Goal: Task Accomplishment & Management: Use online tool/utility

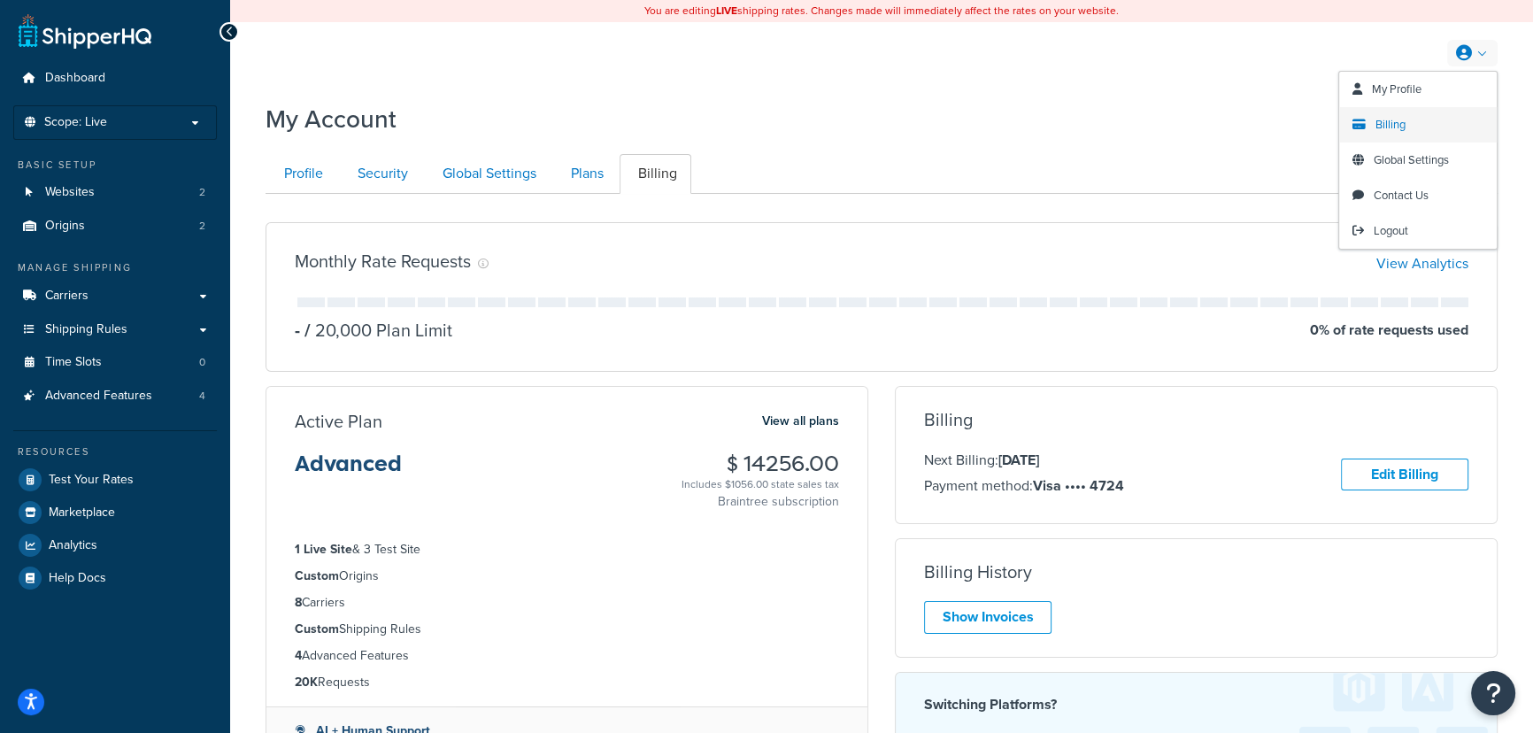
click at [1390, 126] on span "Billing" at bounding box center [1390, 124] width 30 height 17
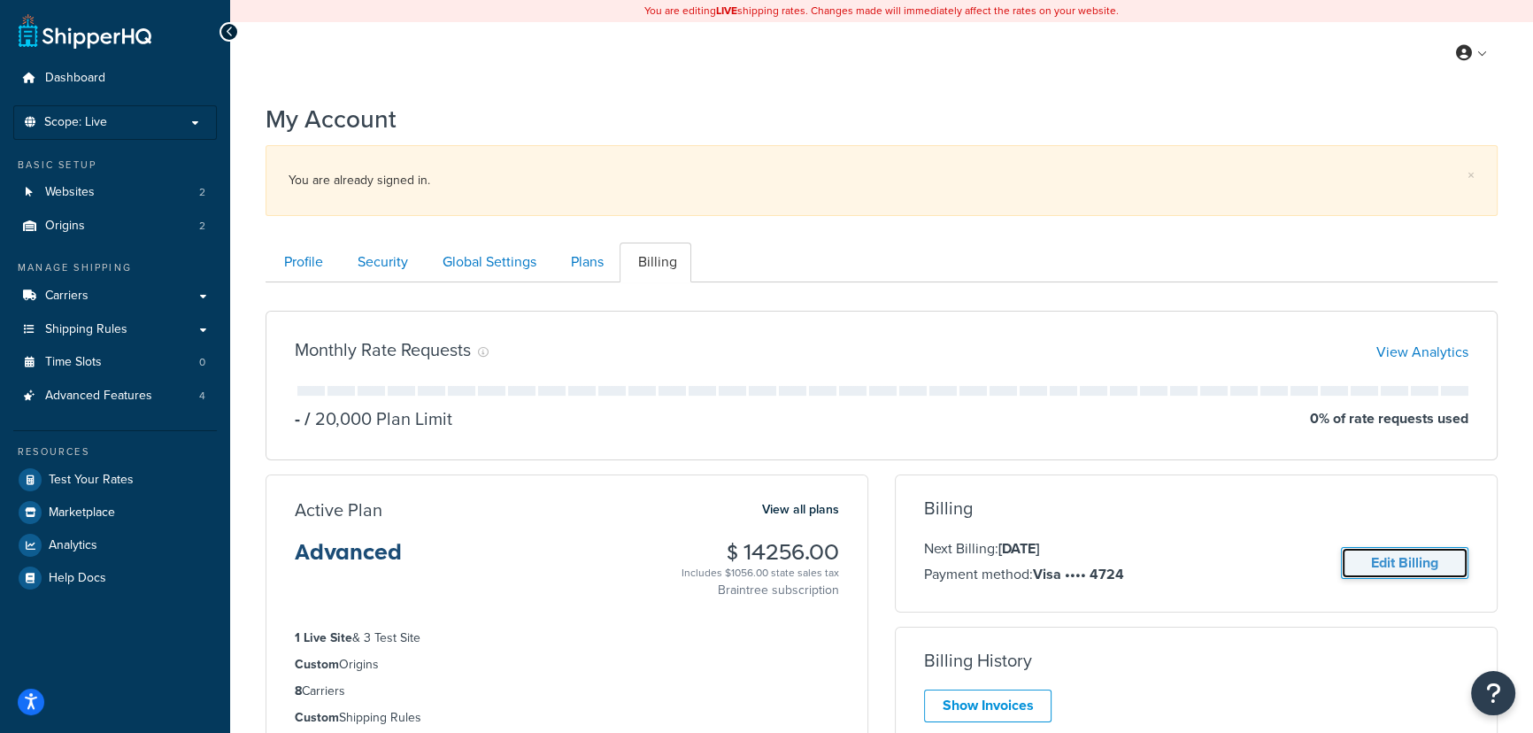
click at [1416, 560] on link "Edit Billing" at bounding box center [1404, 563] width 127 height 33
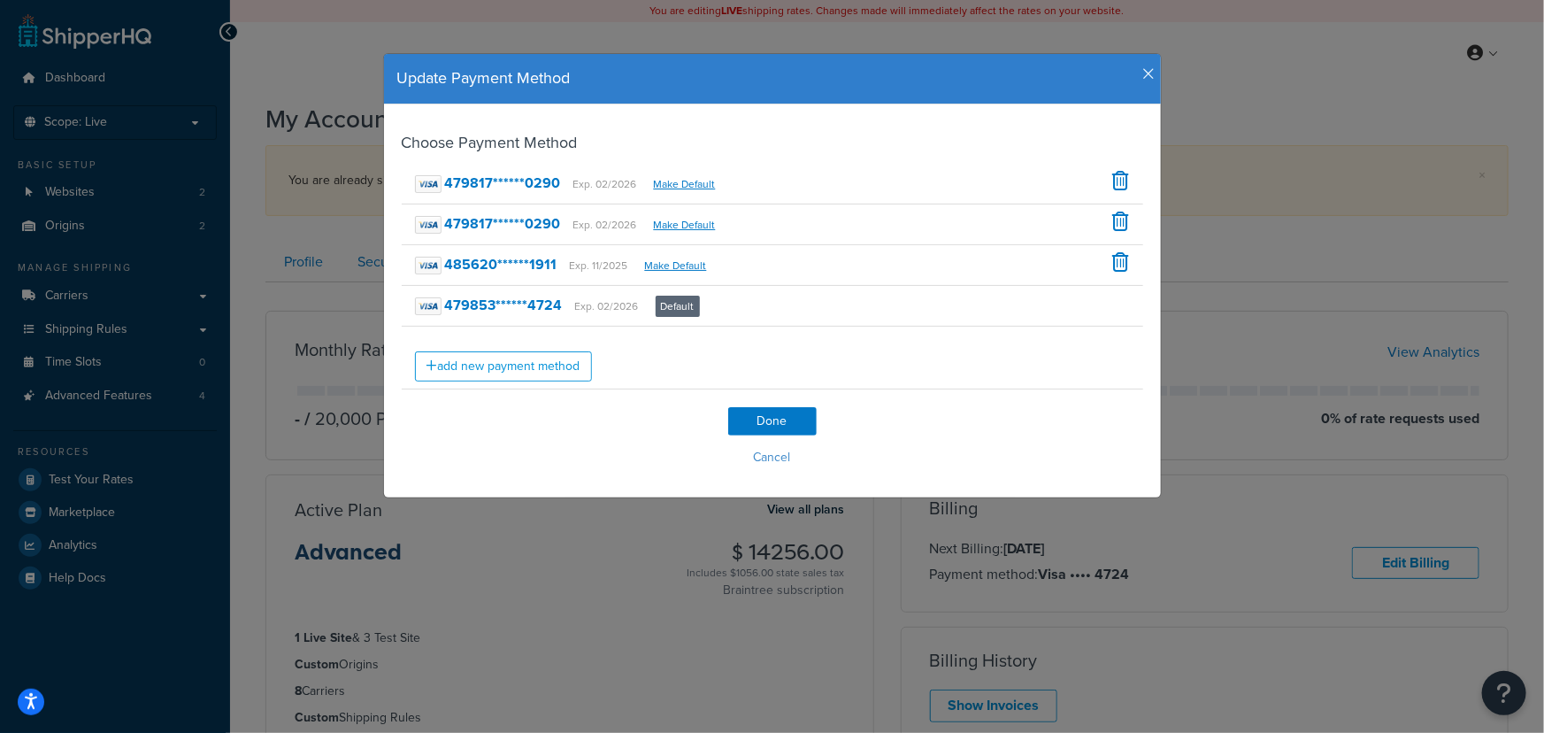
click at [1145, 76] on icon "button" at bounding box center [1149, 74] width 12 height 16
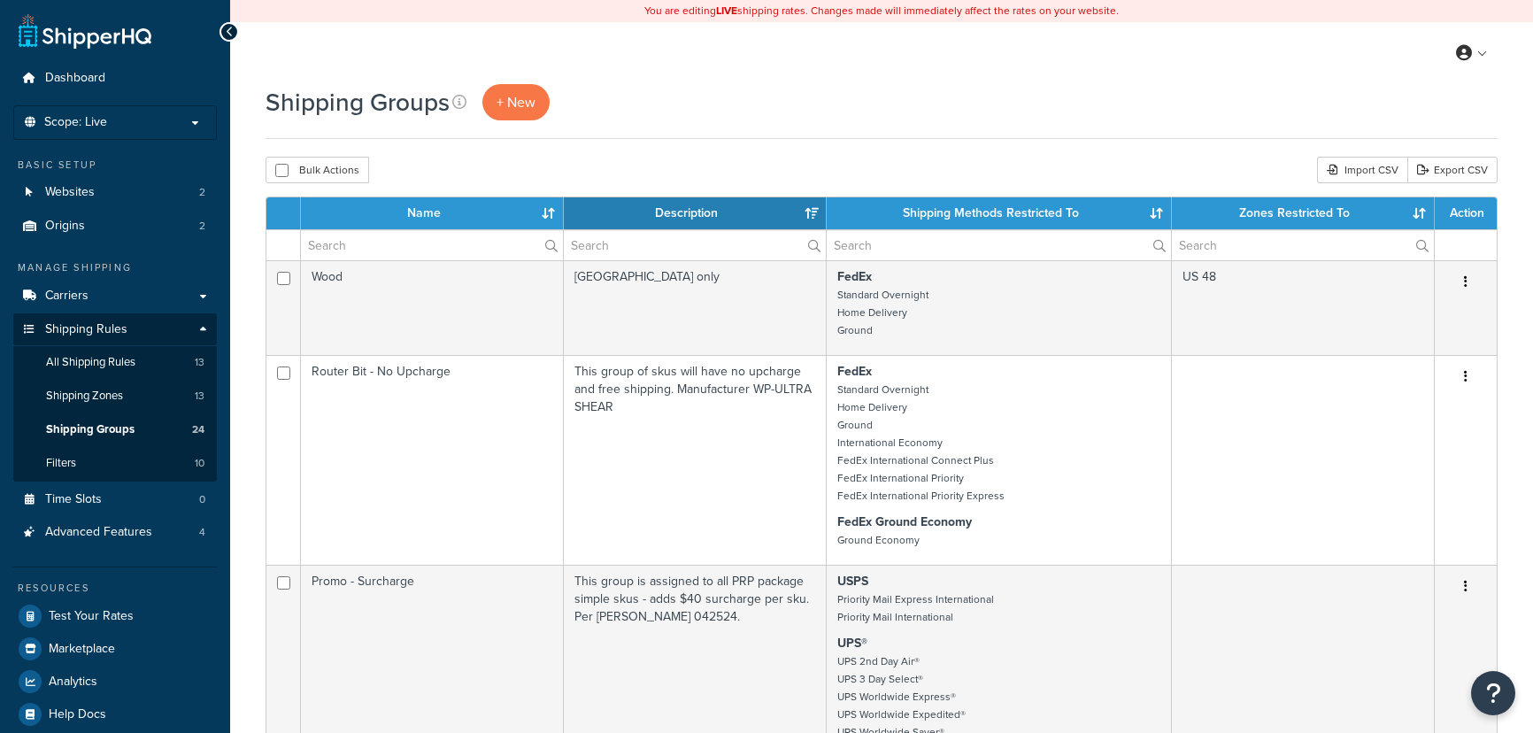
select select "15"
click at [133, 124] on p "Scope: Live" at bounding box center [115, 122] width 188 height 15
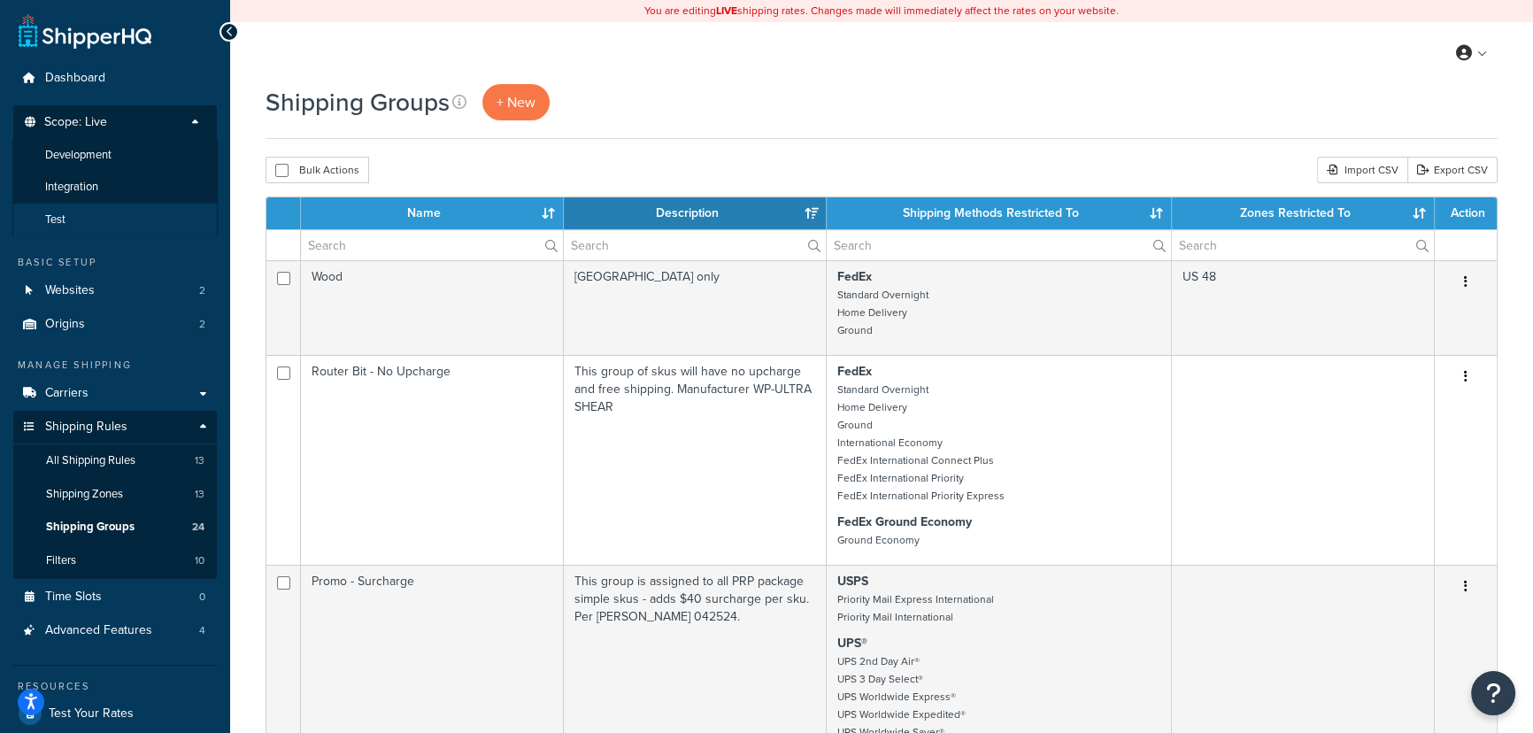
click at [102, 220] on li "Test" at bounding box center [114, 220] width 205 height 33
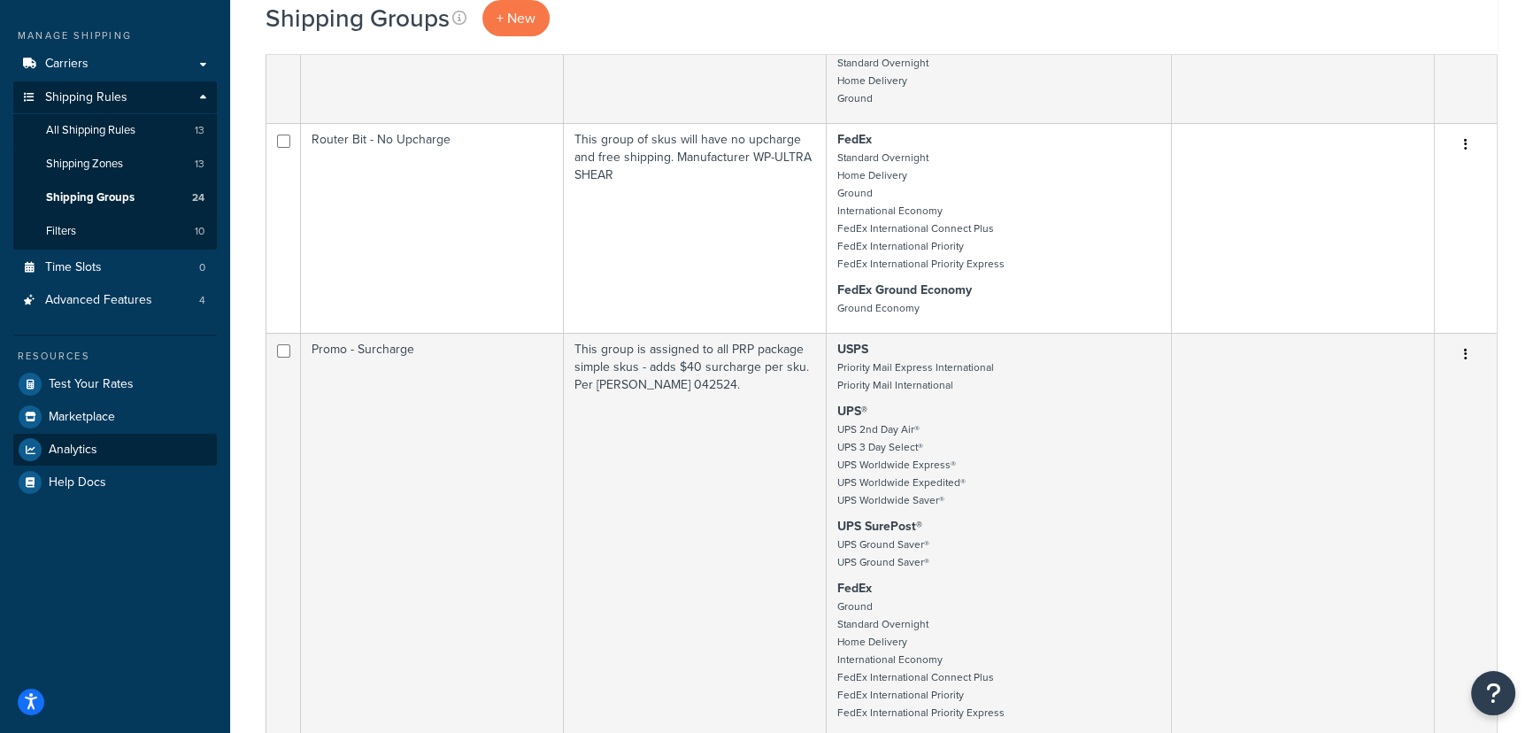
scroll to position [241, 0]
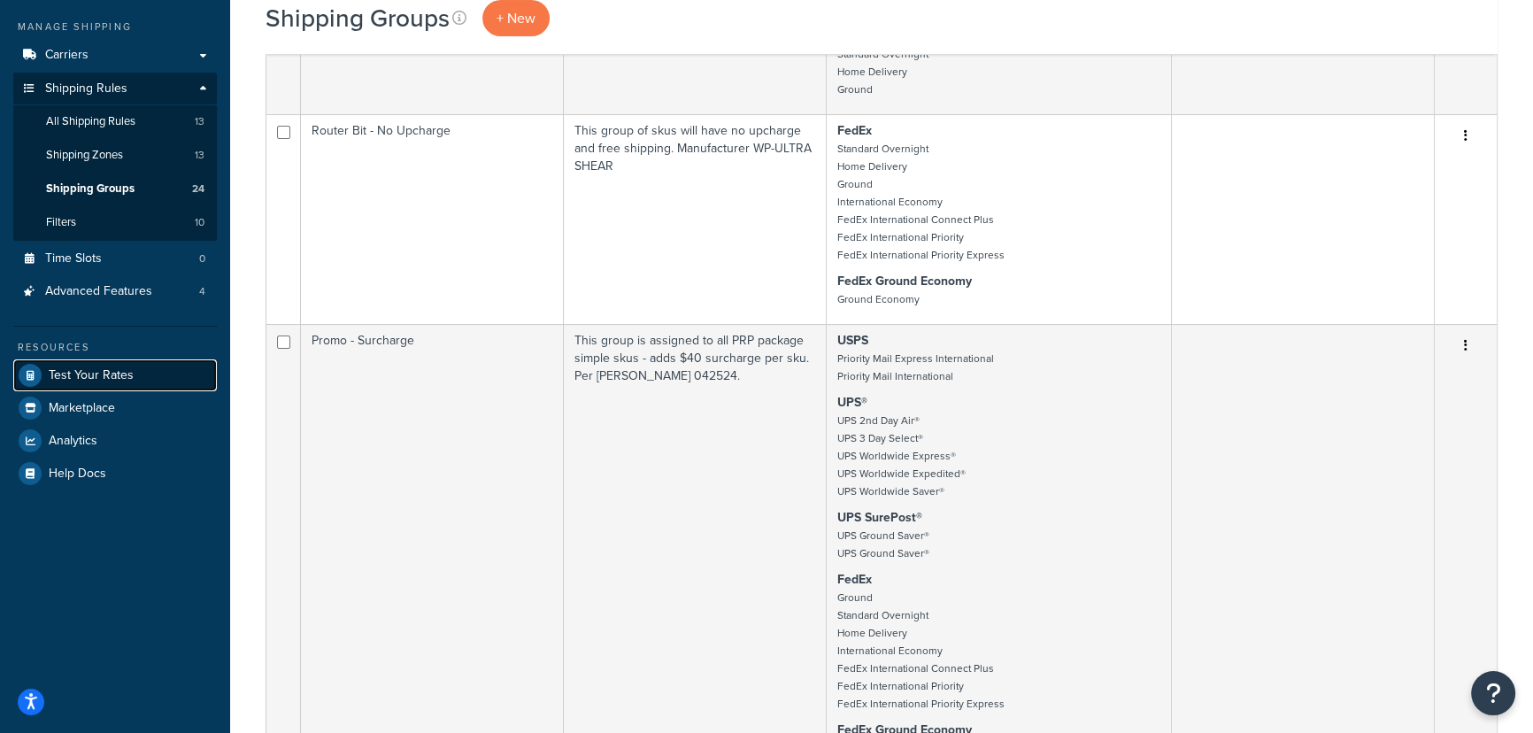
click at [141, 373] on link "Test Your Rates" at bounding box center [115, 375] width 204 height 32
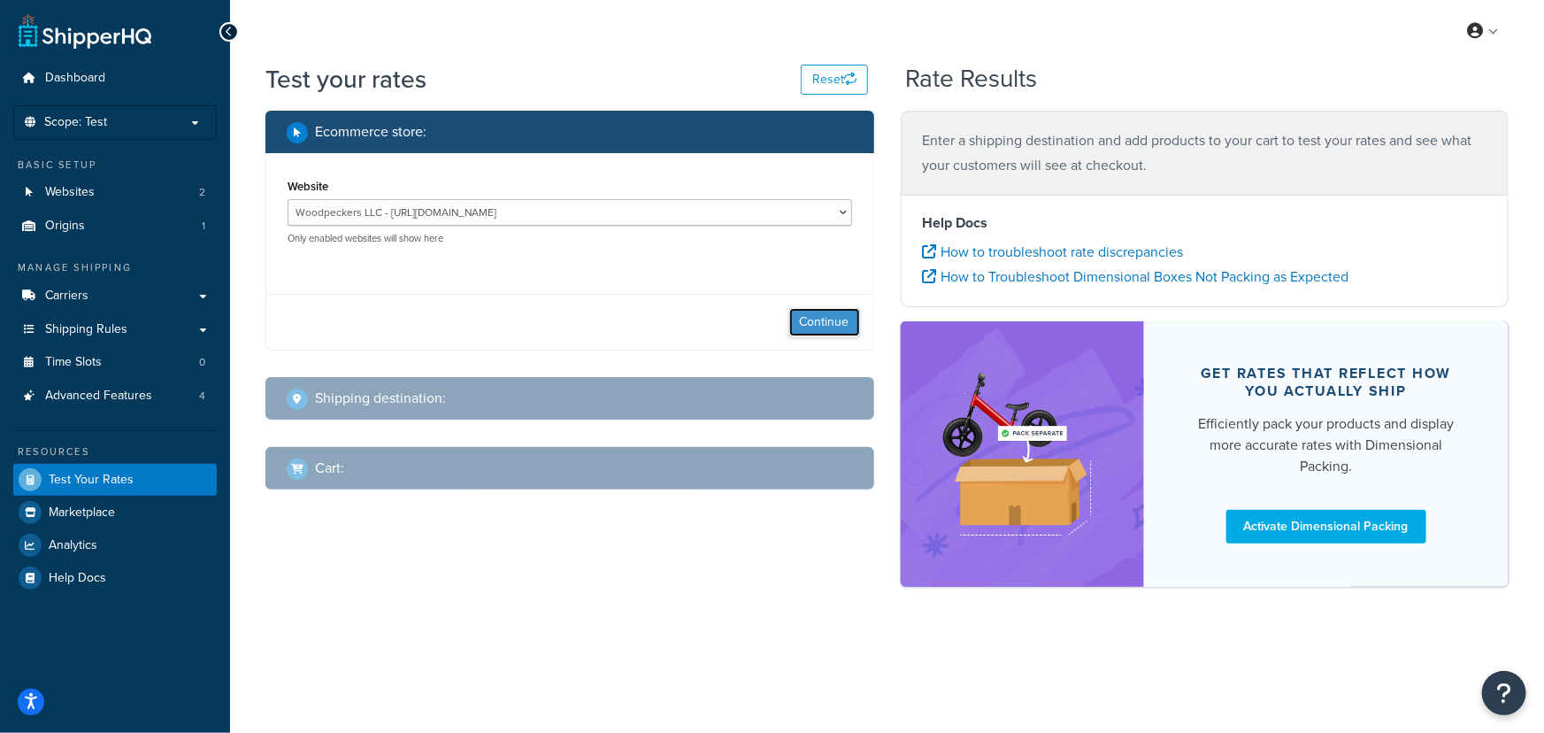
click at [839, 311] on button "Continue" at bounding box center [824, 322] width 71 height 28
select select "[GEOGRAPHIC_DATA]"
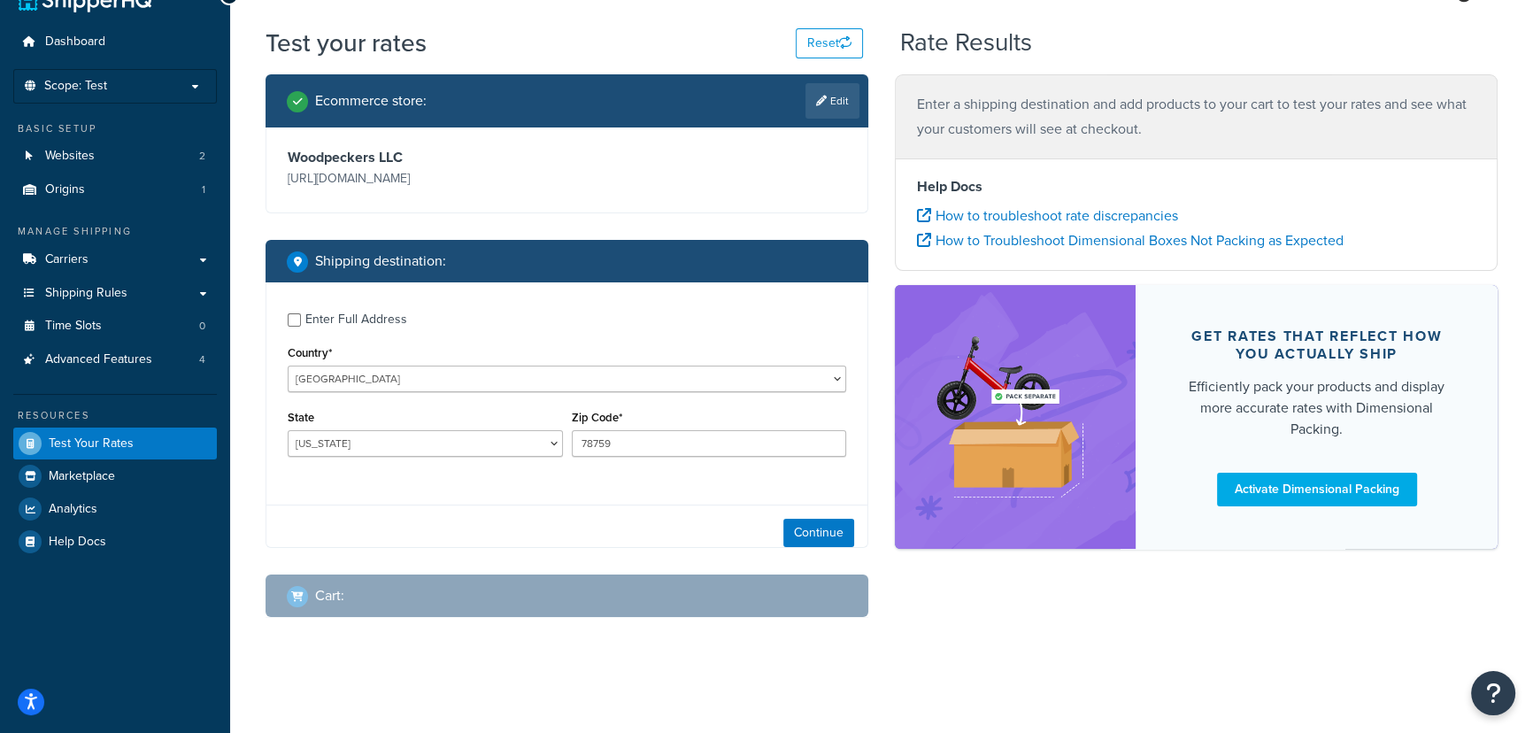
scroll to position [39, 0]
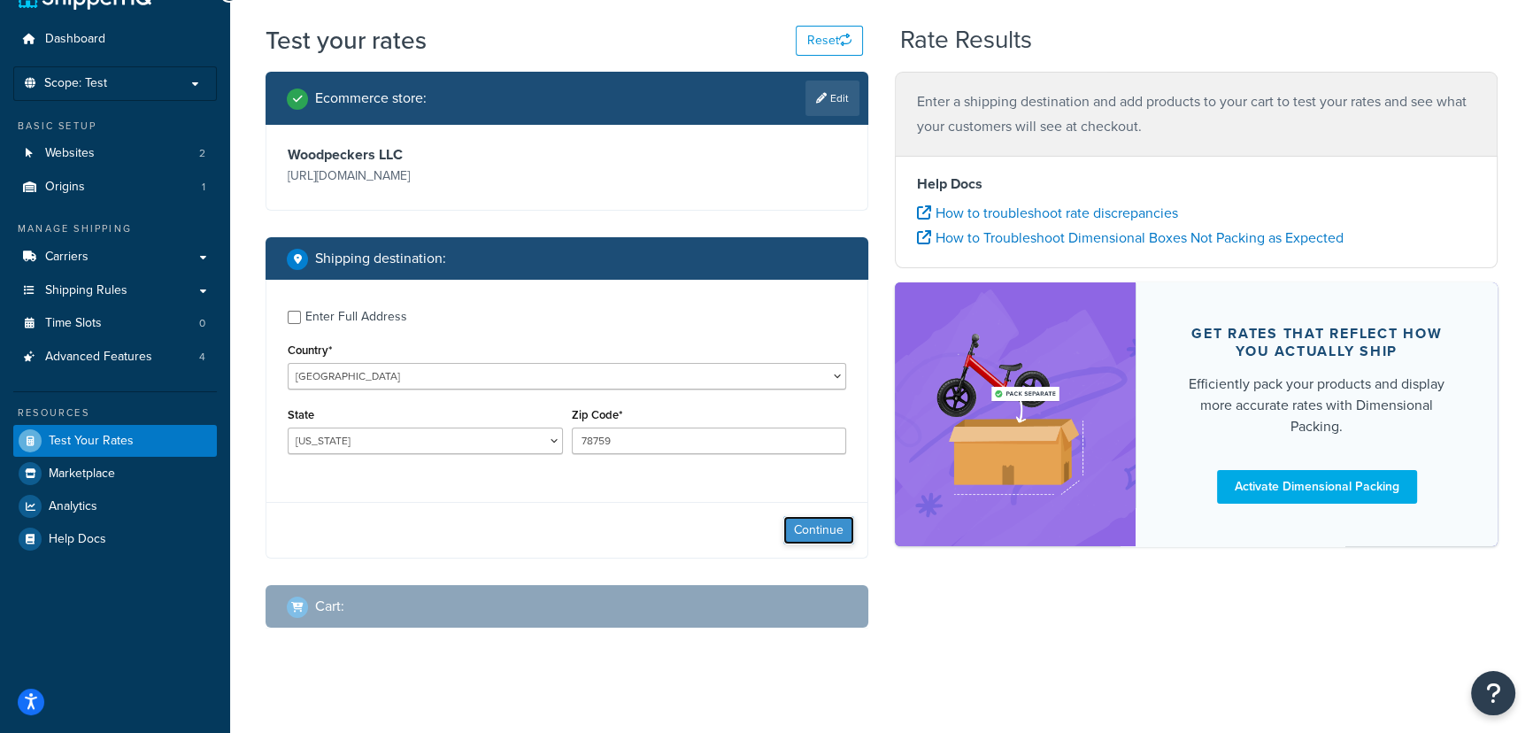
click at [833, 526] on button "Continue" at bounding box center [818, 530] width 71 height 28
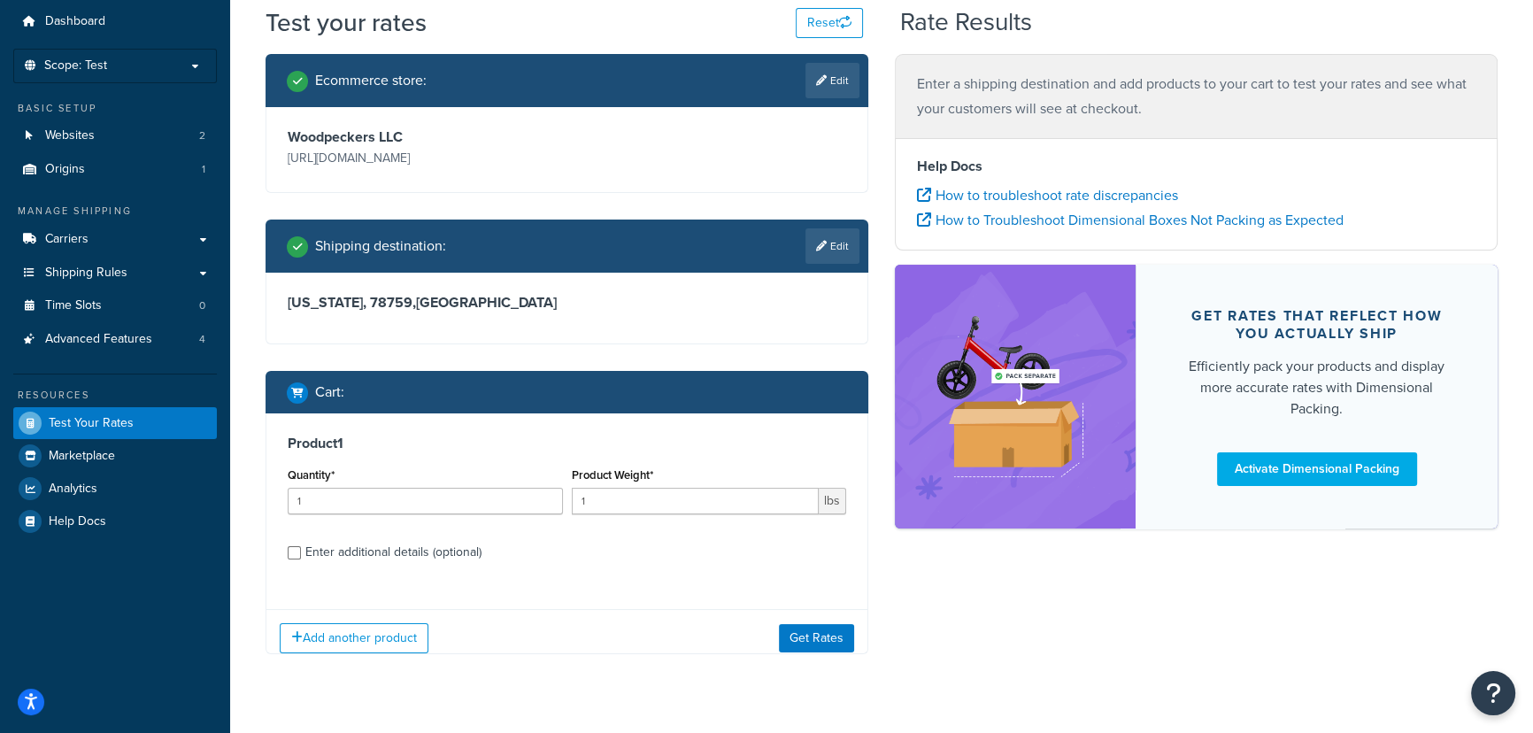
scroll to position [73, 0]
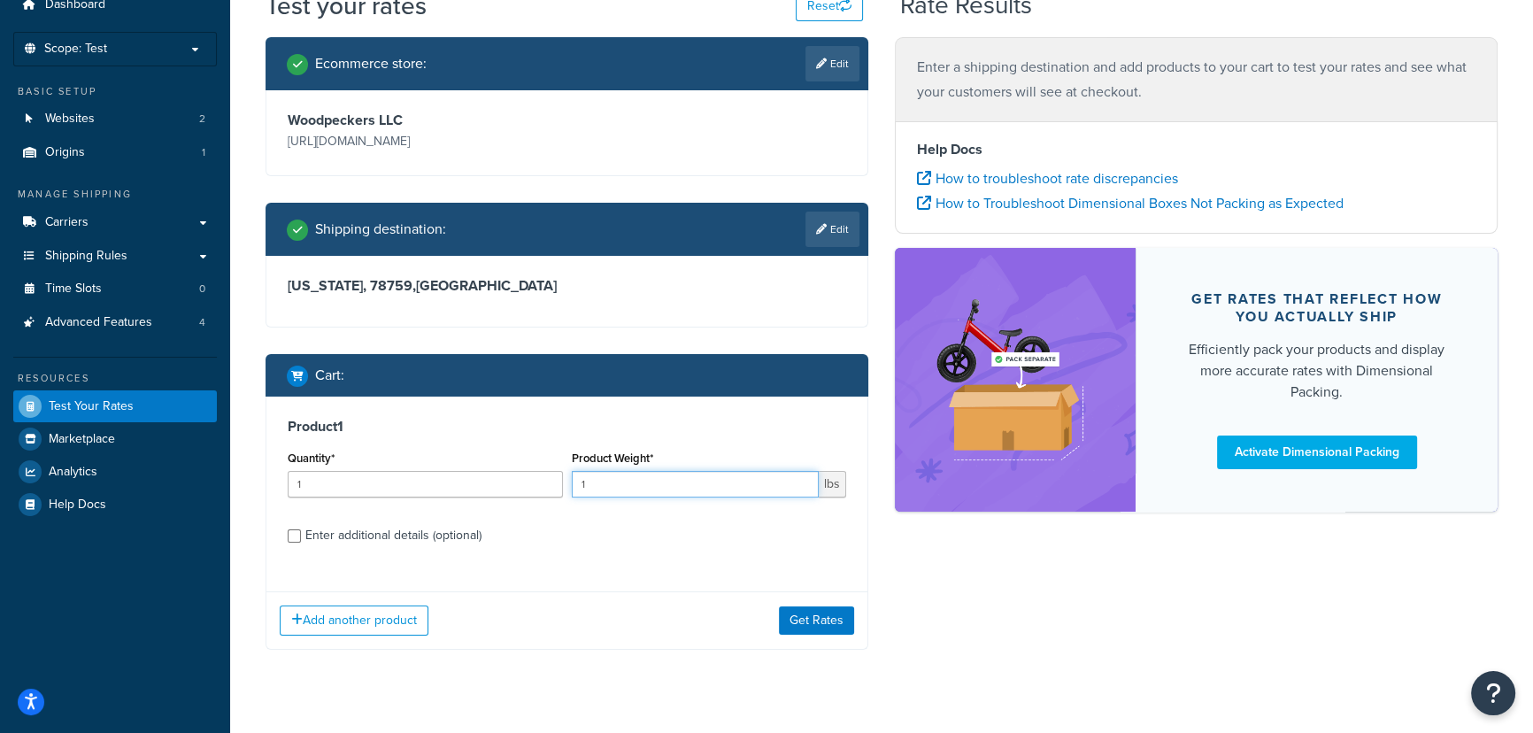
click at [636, 490] on input "1" at bounding box center [696, 484] width 248 height 27
type input "10"
click at [465, 533] on div "Enter additional details (optional)" at bounding box center [393, 535] width 176 height 25
click at [301, 533] on input "Enter additional details (optional)" at bounding box center [294, 535] width 13 height 13
checkbox input "true"
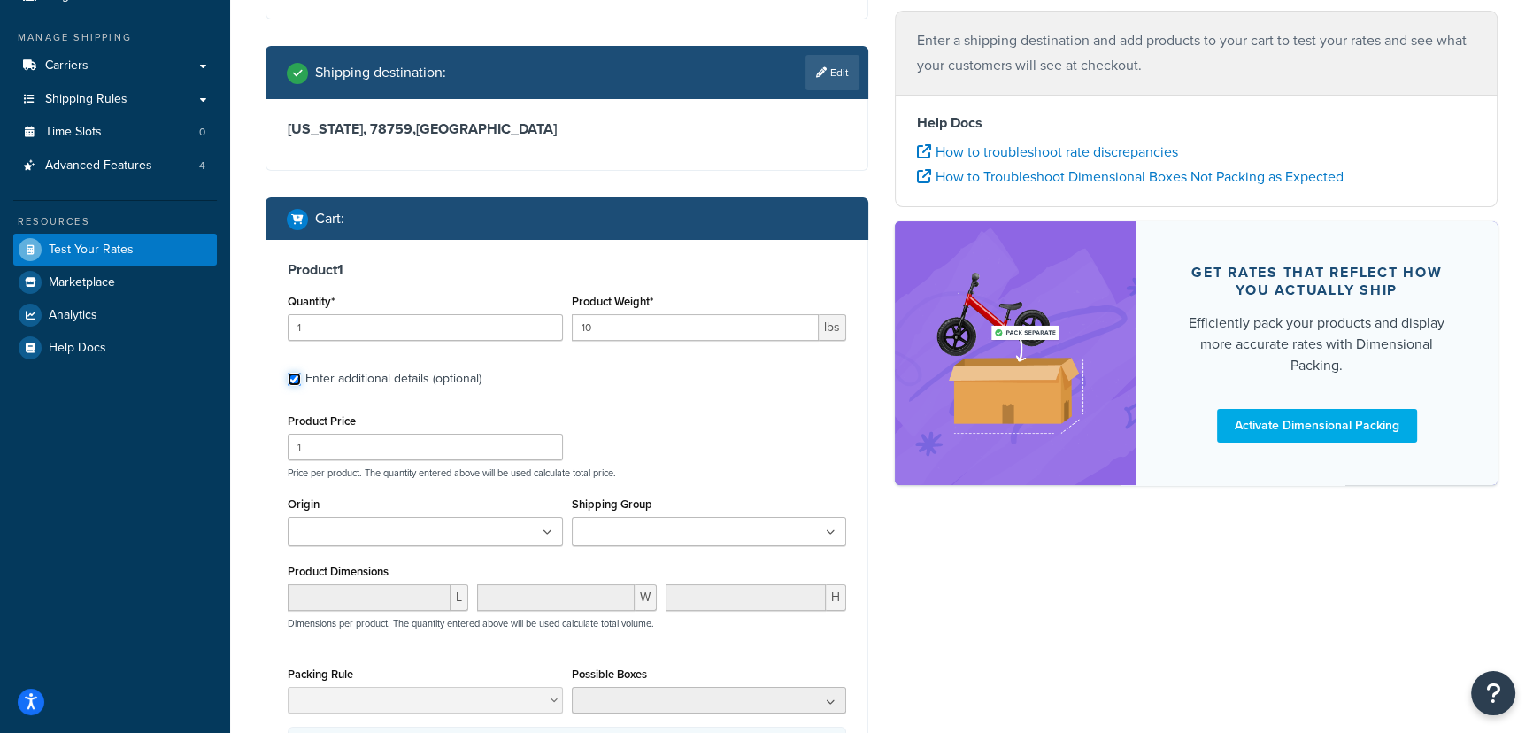
scroll to position [235, 0]
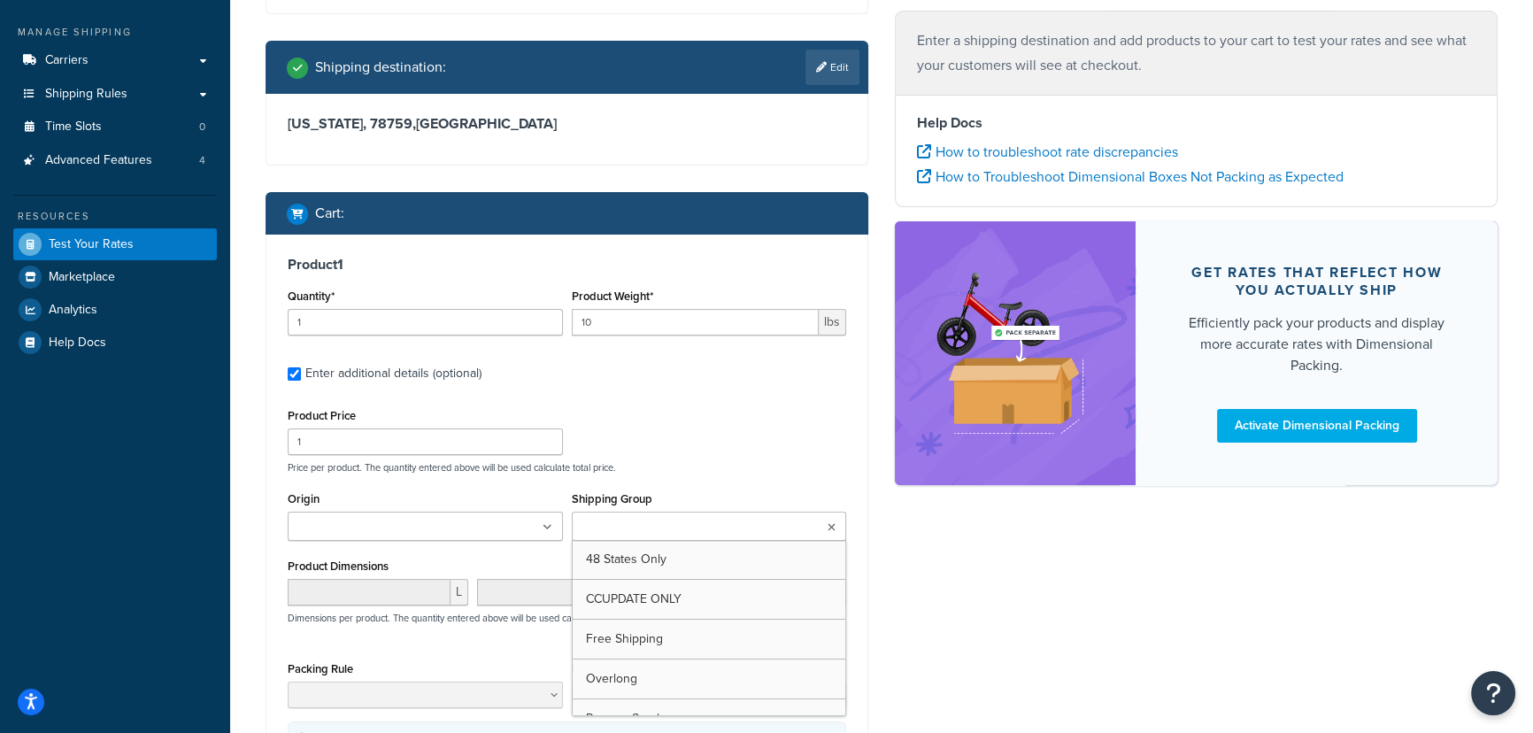
click at [635, 528] on input "Shipping Group" at bounding box center [655, 527] width 157 height 19
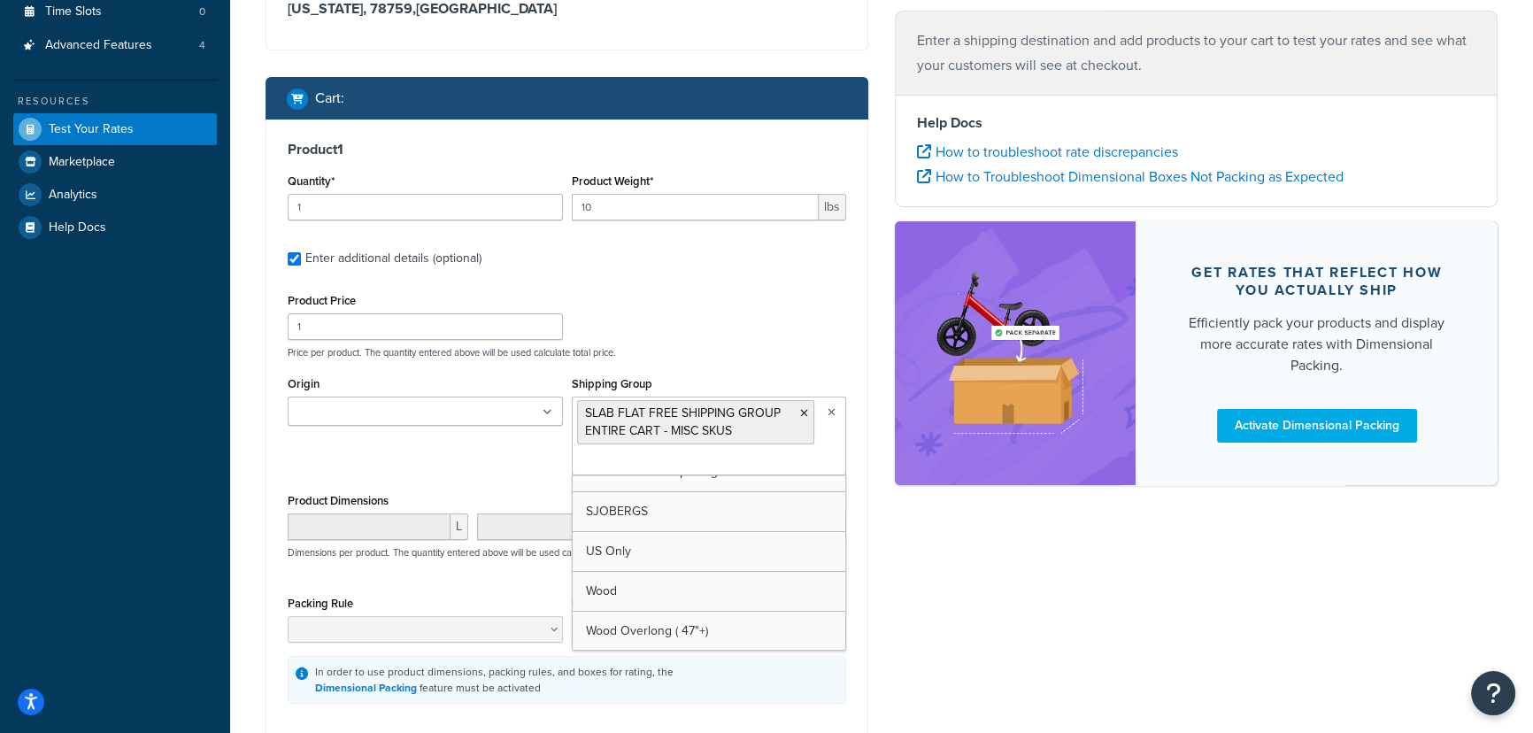
scroll to position [477, 0]
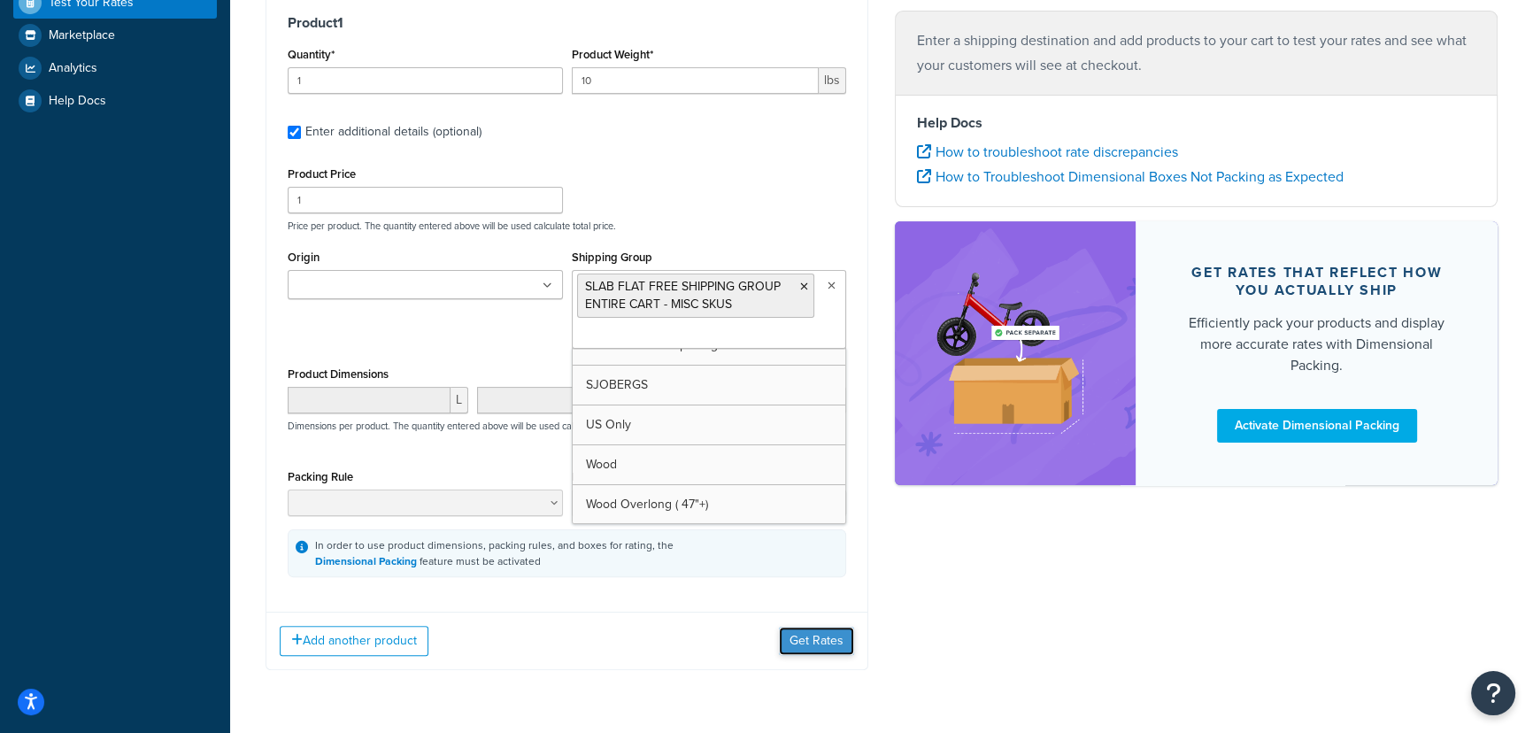
click at [823, 643] on button "Get Rates" at bounding box center [816, 641] width 75 height 28
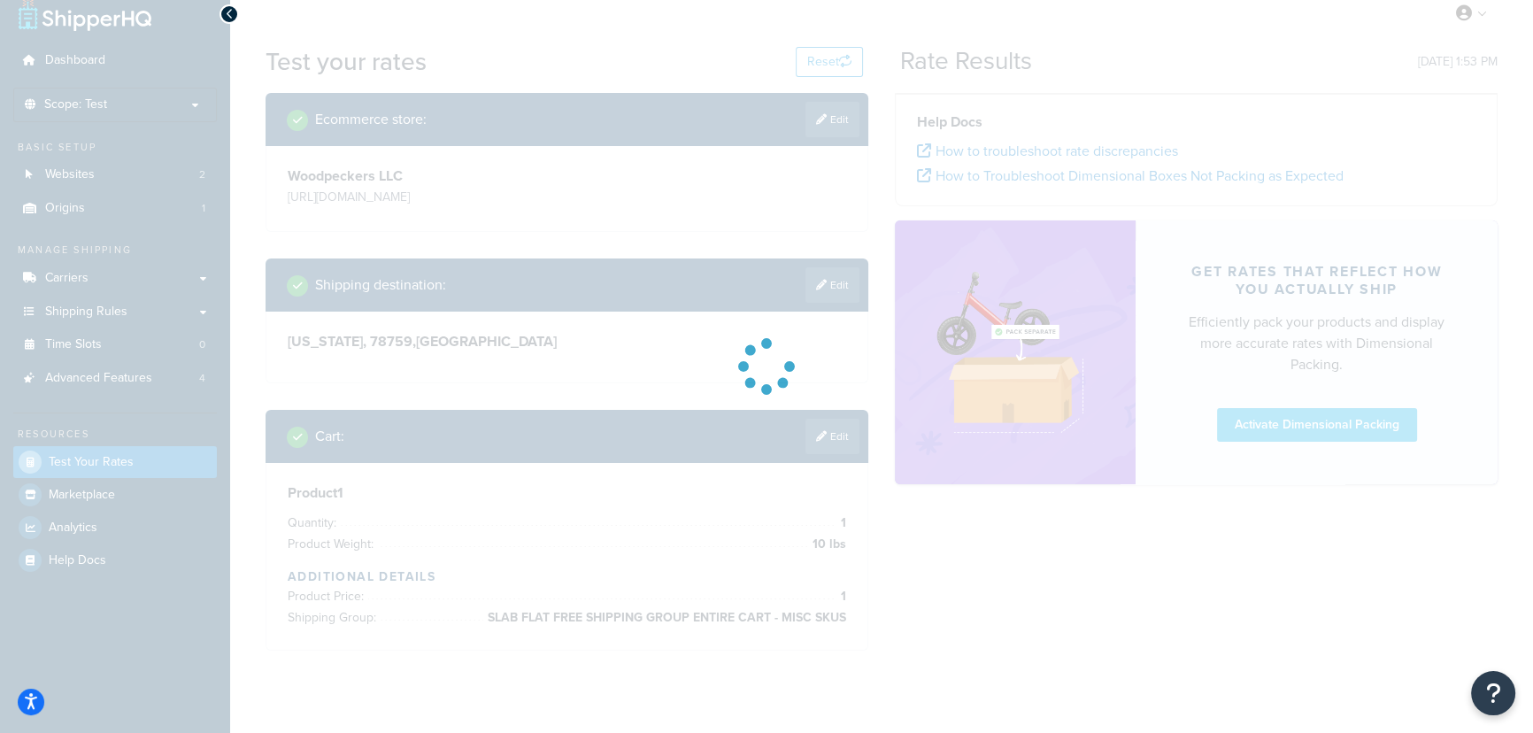
scroll to position [0, 0]
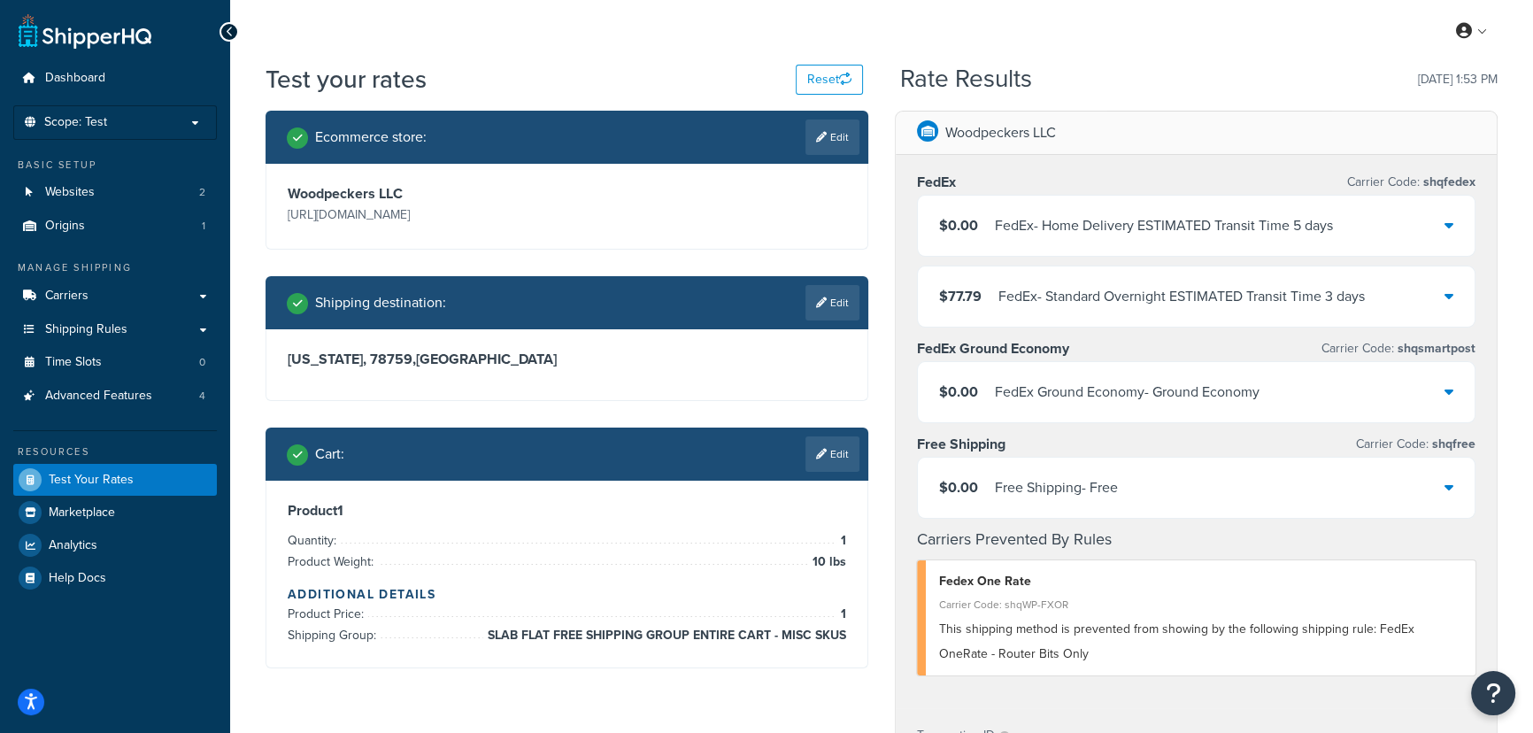
click at [837, 450] on link "Edit" at bounding box center [832, 453] width 54 height 35
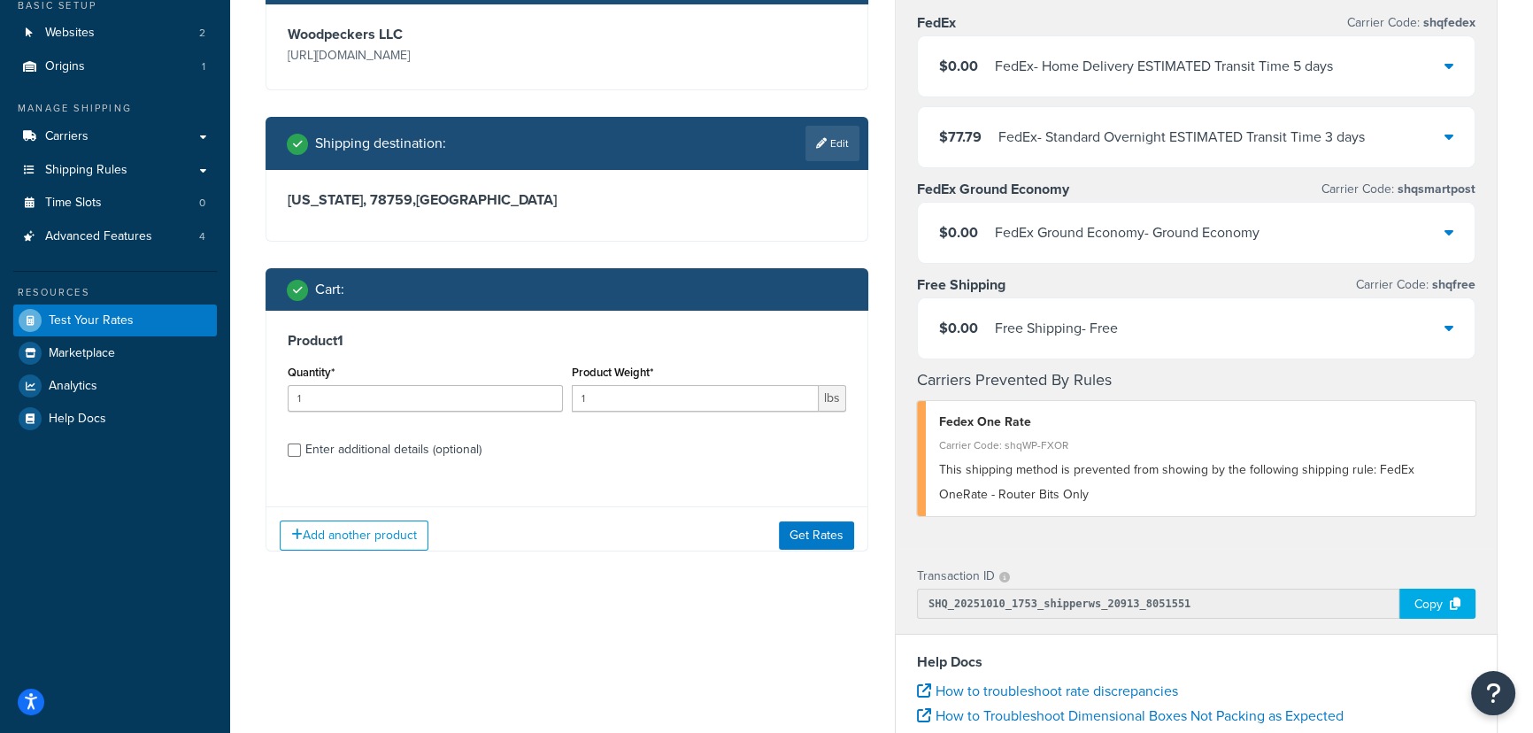
scroll to position [160, 0]
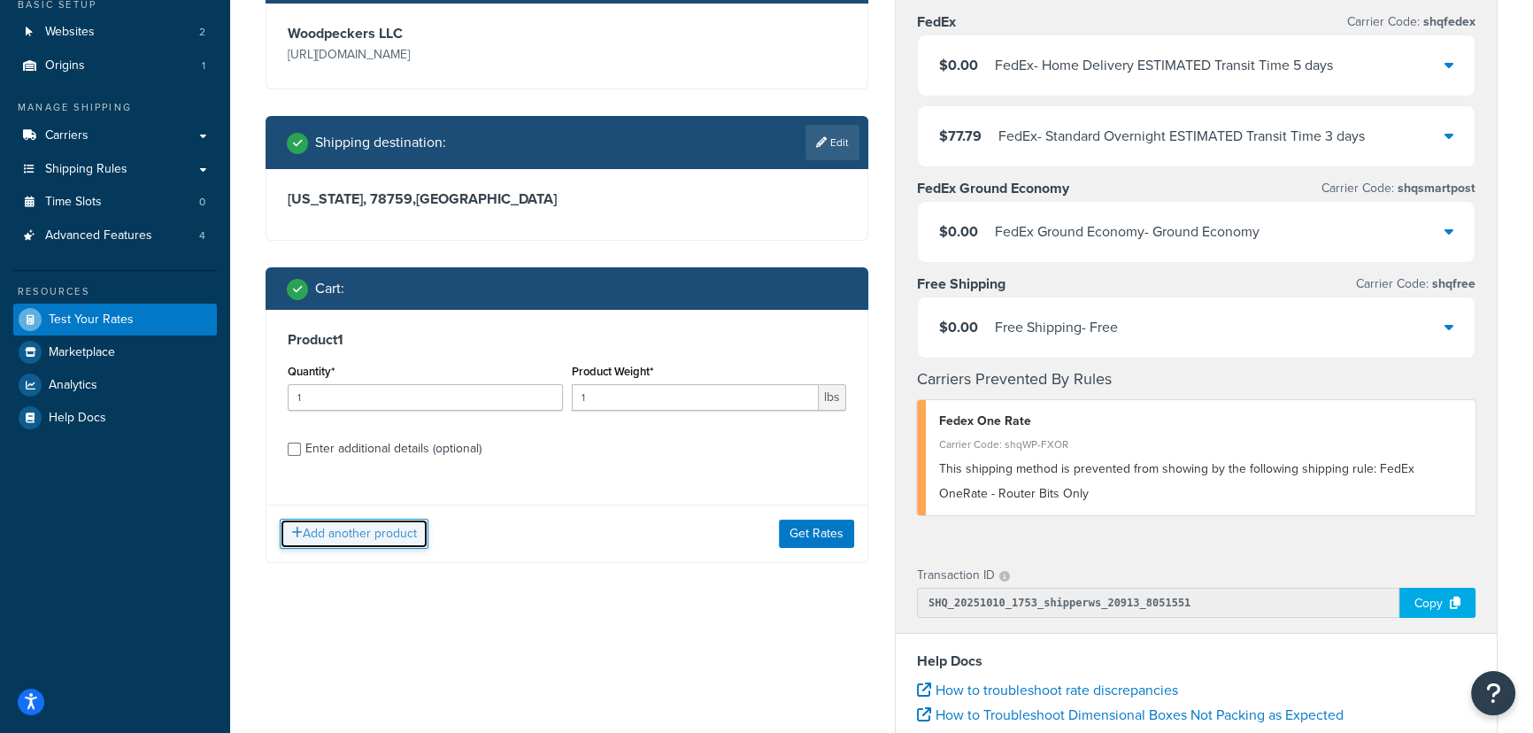
click at [358, 527] on button "Add another product" at bounding box center [354, 534] width 149 height 30
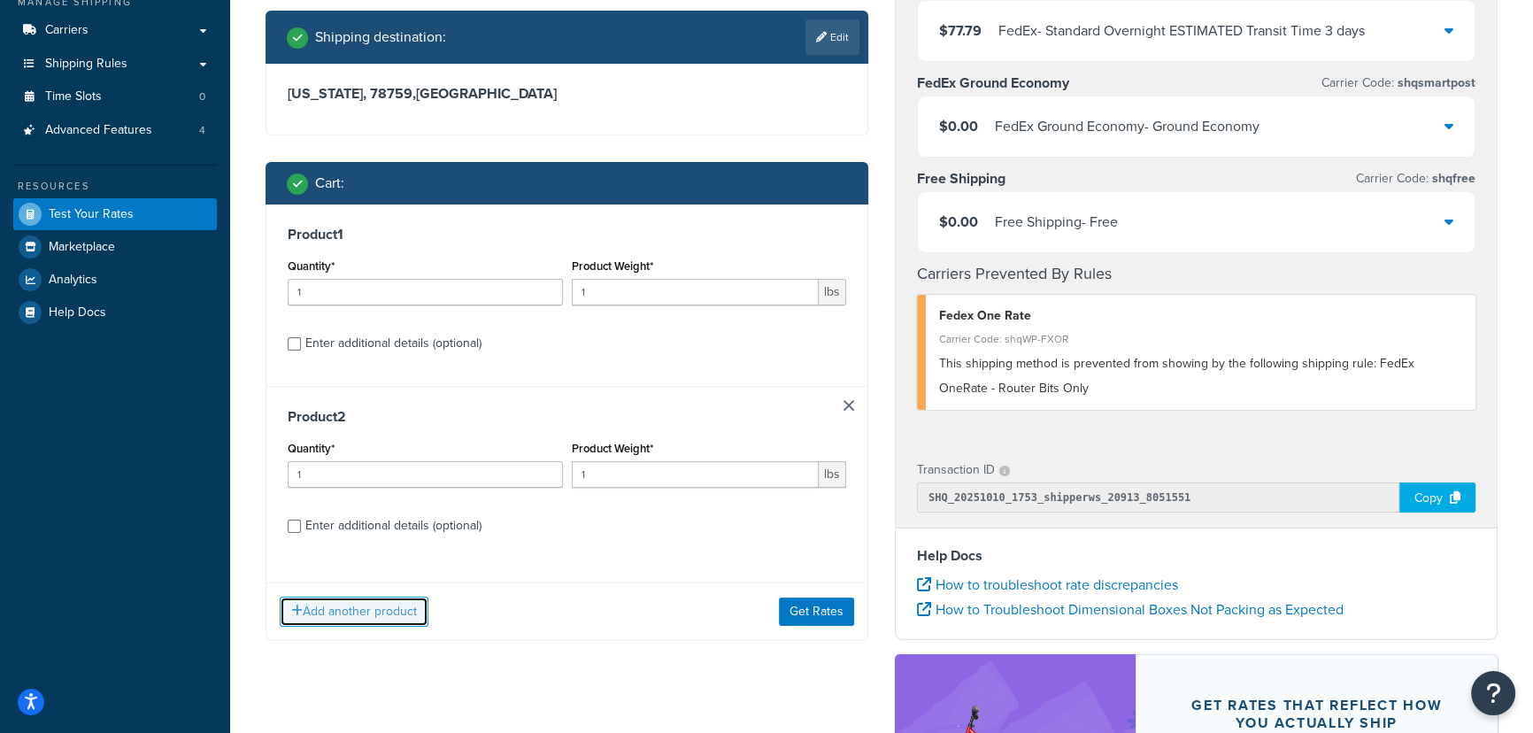
scroll to position [402, 0]
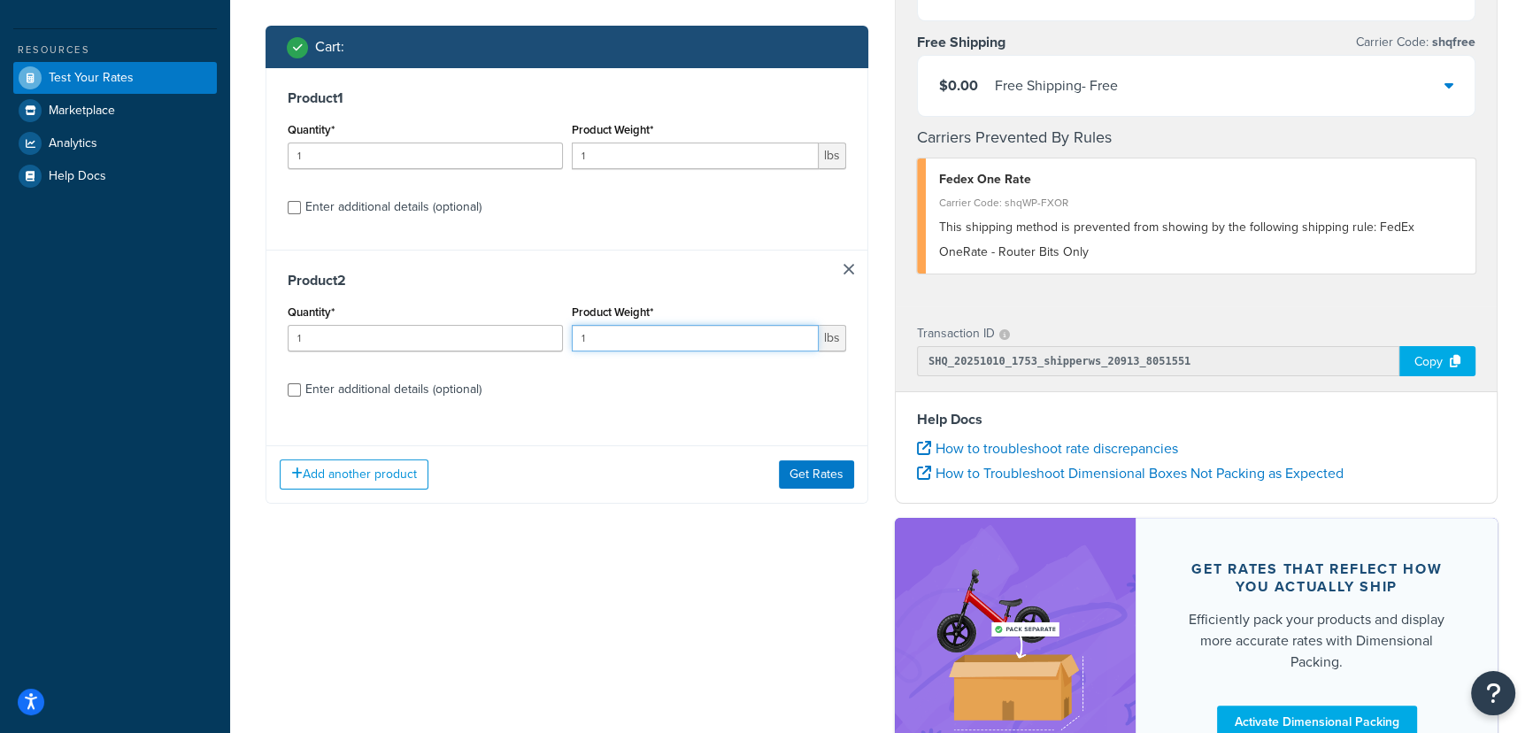
click at [767, 336] on input "1" at bounding box center [696, 338] width 248 height 27
click at [423, 379] on div "Enter additional details (optional)" at bounding box center [393, 389] width 176 height 25
click at [301, 383] on input "Enter additional details (optional)" at bounding box center [294, 389] width 13 height 13
checkbox input "true"
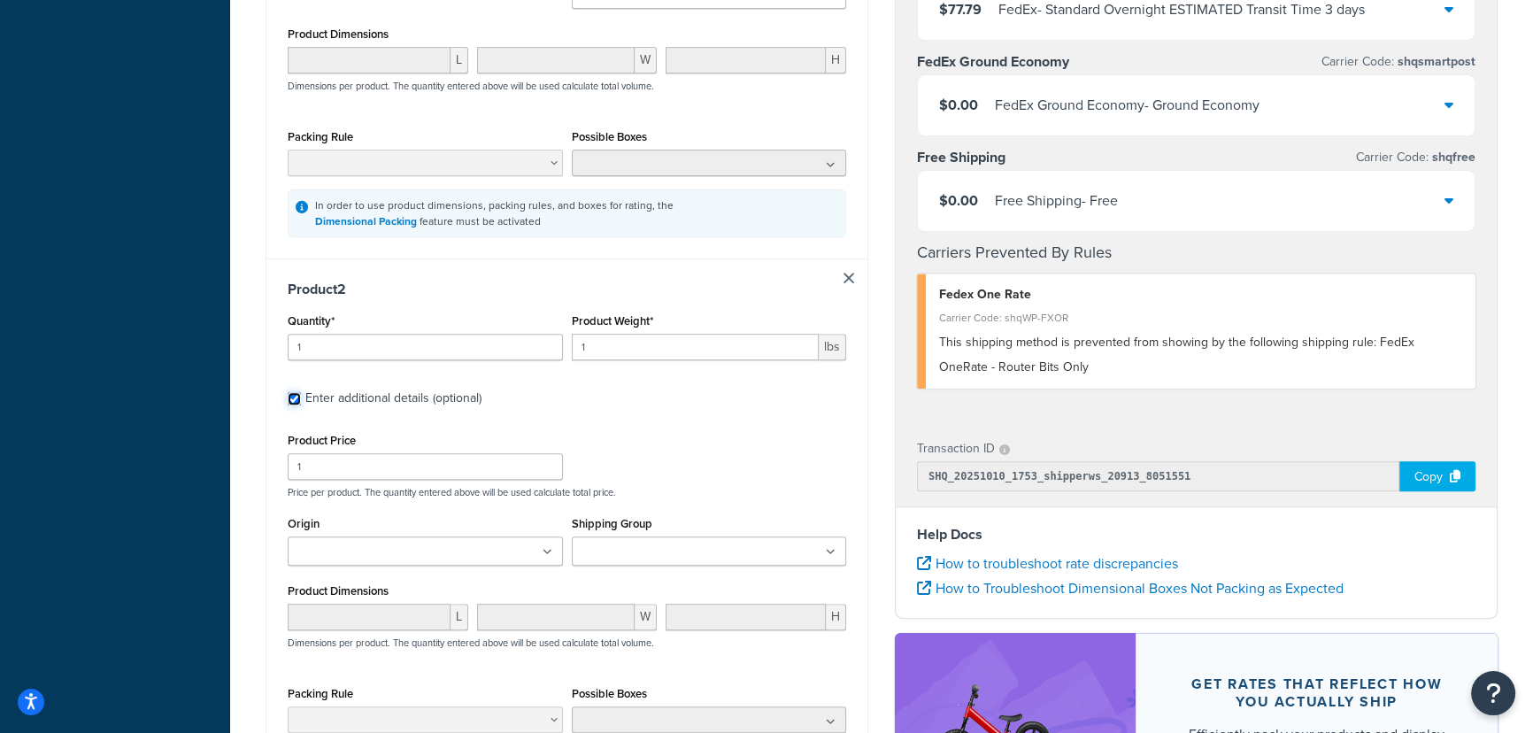
scroll to position [965, 0]
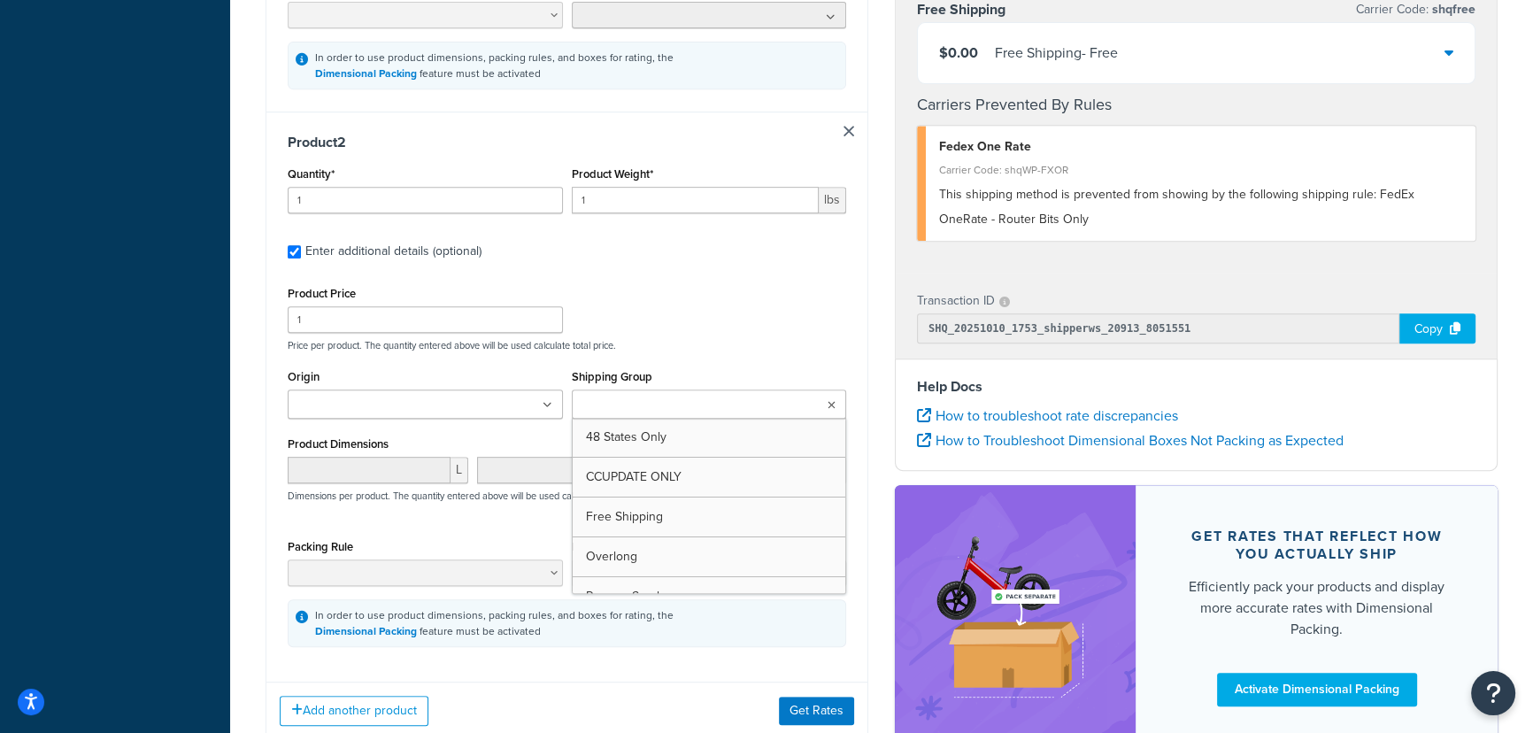
click at [618, 415] on ul at bounding box center [709, 403] width 275 height 29
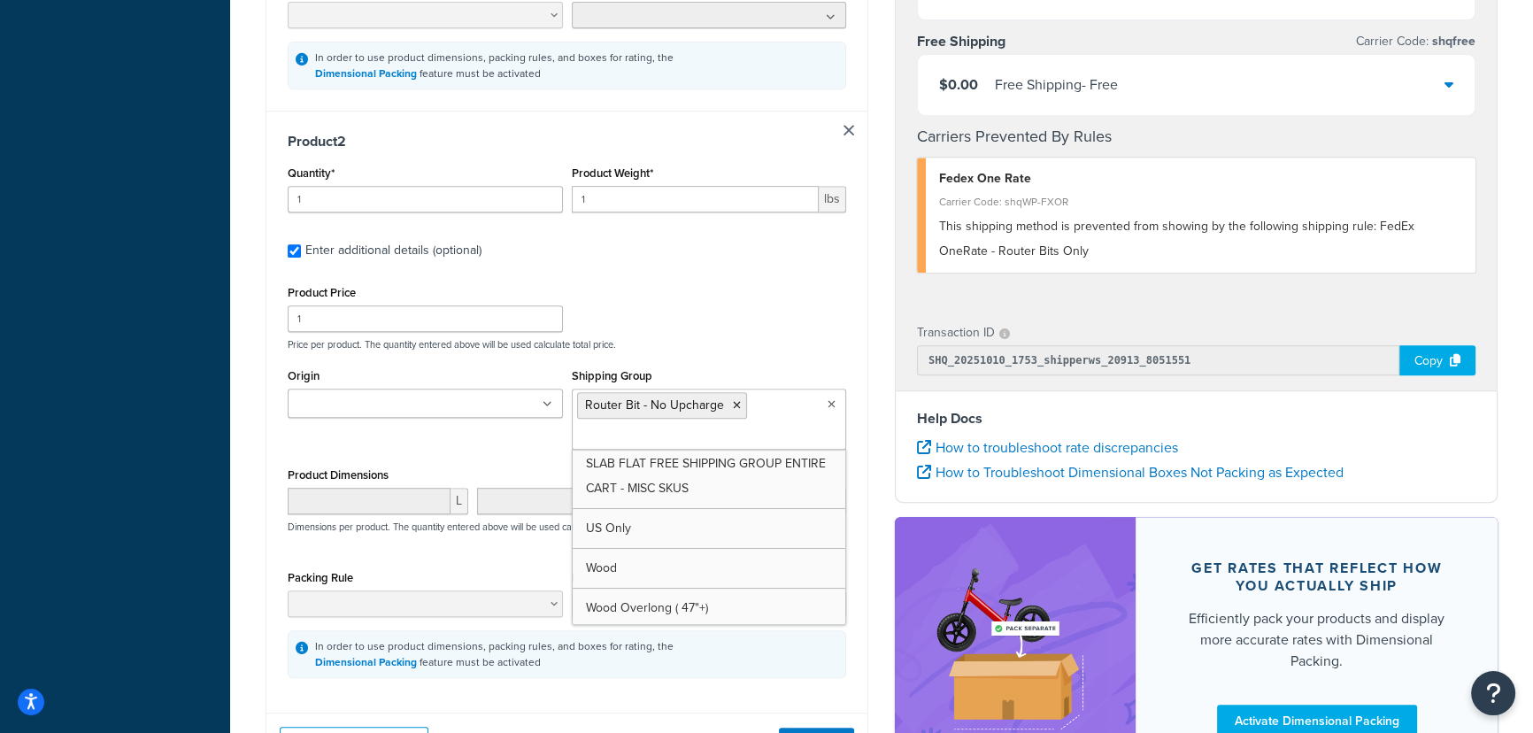
scroll to position [246, 0]
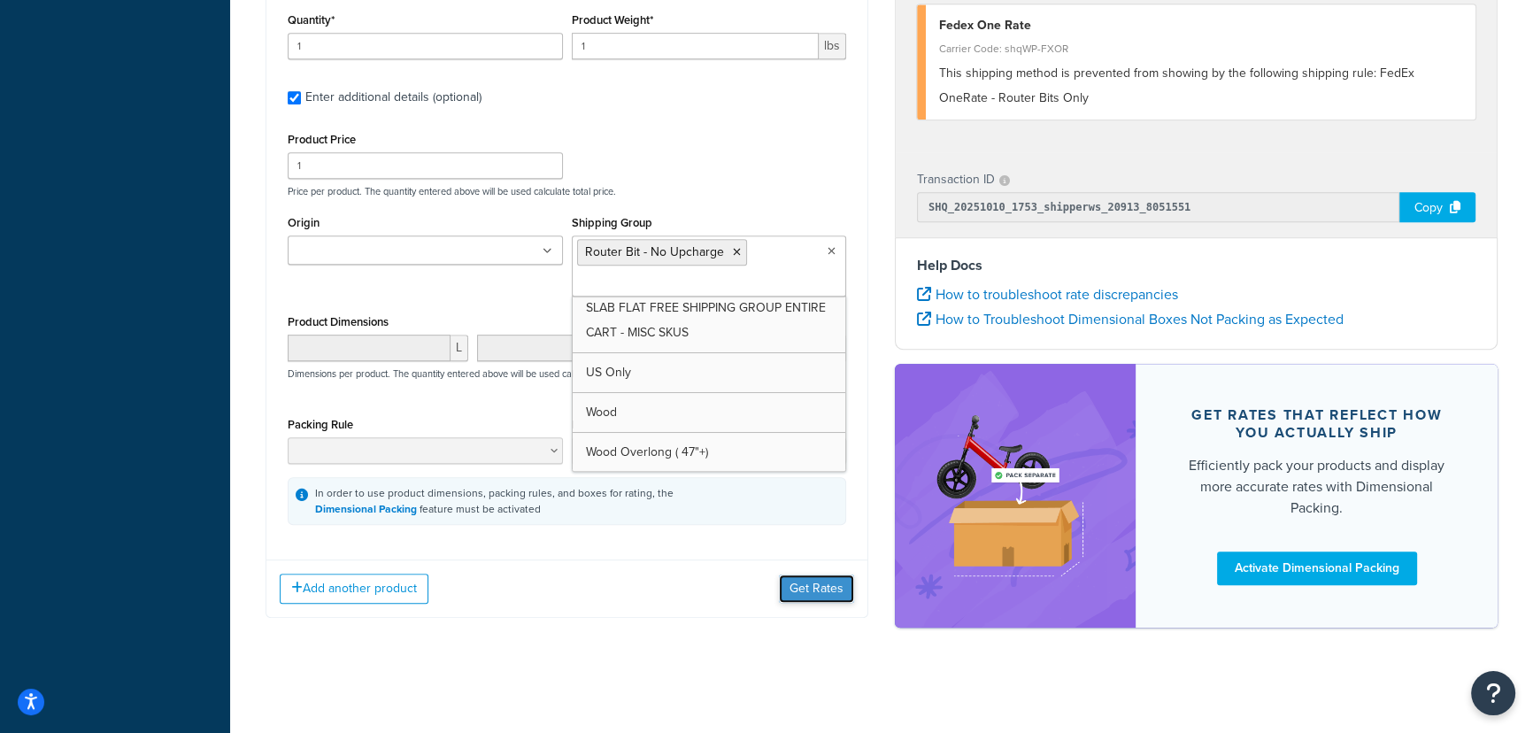
click at [803, 589] on button "Get Rates" at bounding box center [816, 588] width 75 height 28
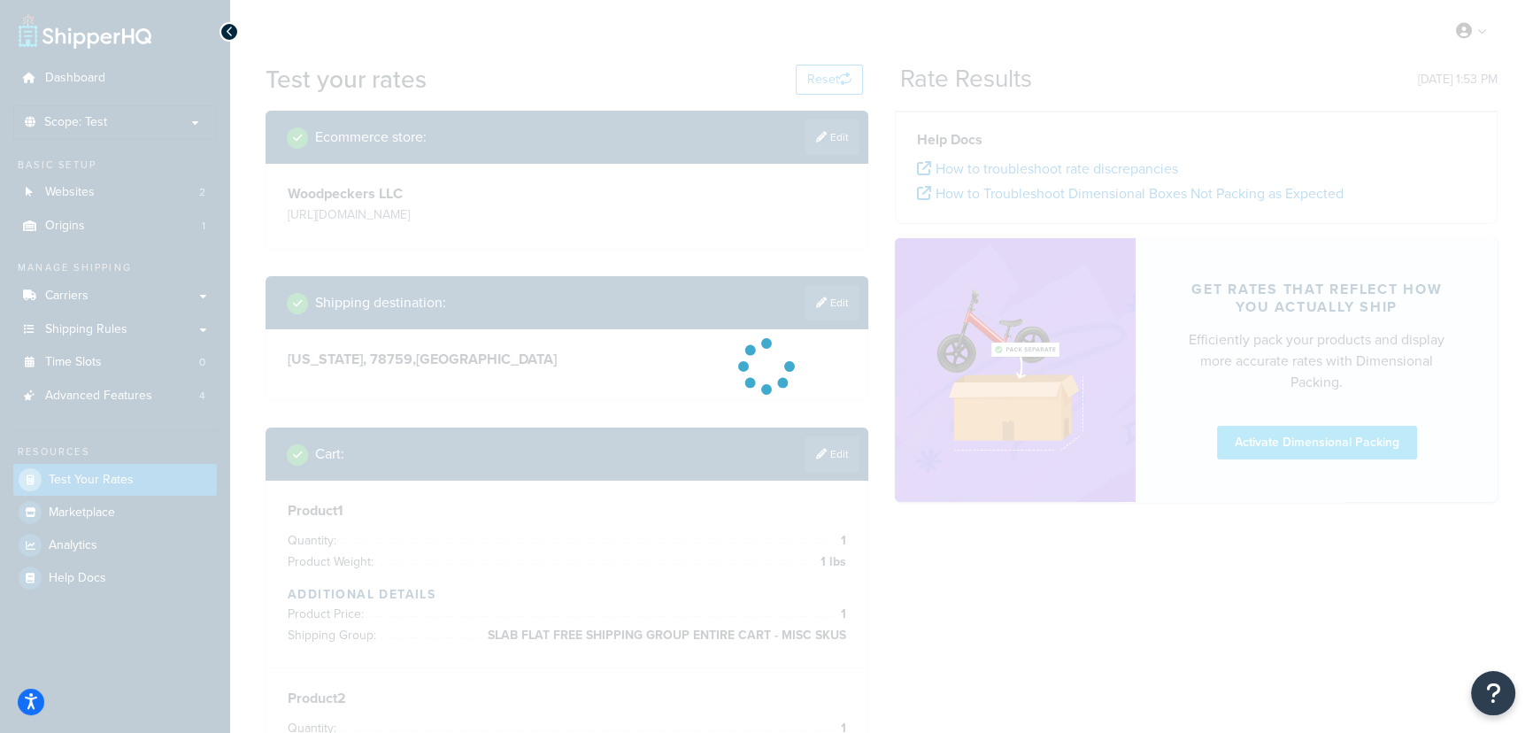
scroll to position [0, 0]
